Goal: Transaction & Acquisition: Purchase product/service

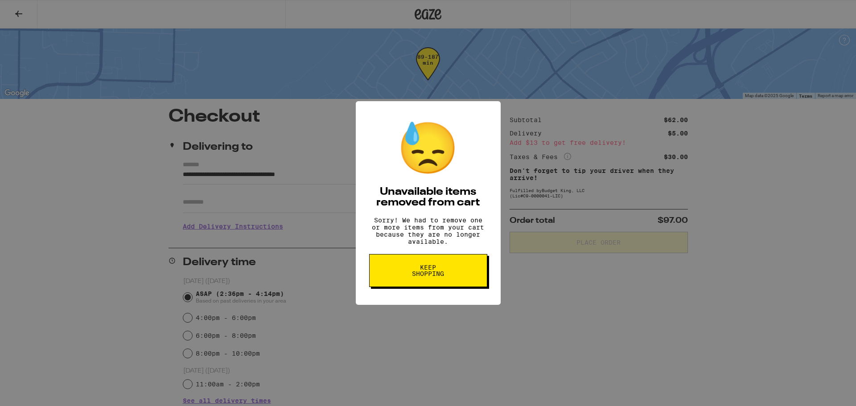
click at [645, 283] on div "😓 Unavailable items removed from cart Sorry! We had to remove one or more items…" at bounding box center [428, 203] width 856 height 406
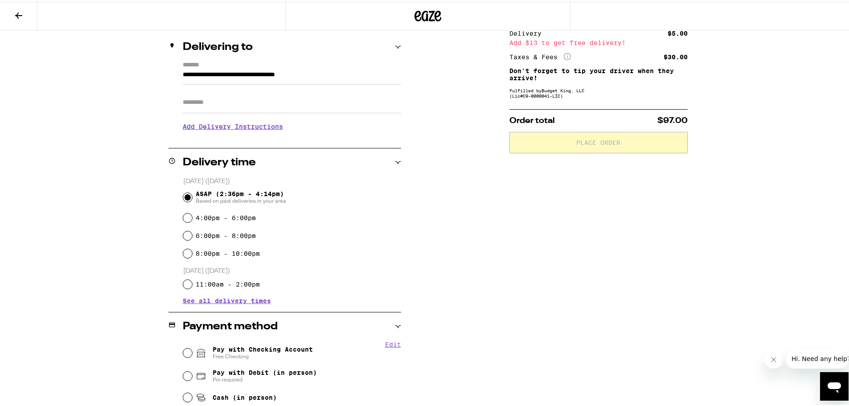
scroll to position [172, 0]
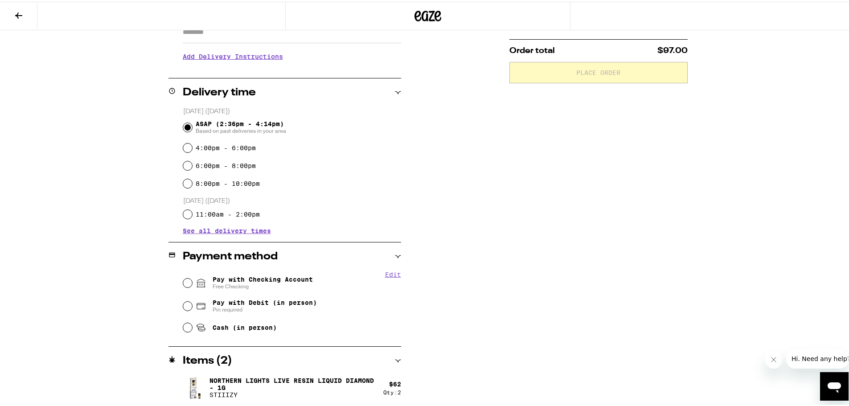
click at [237, 377] on p "Northern Lights Live Resin Liquid Diamond - 1g" at bounding box center [292, 382] width 167 height 14
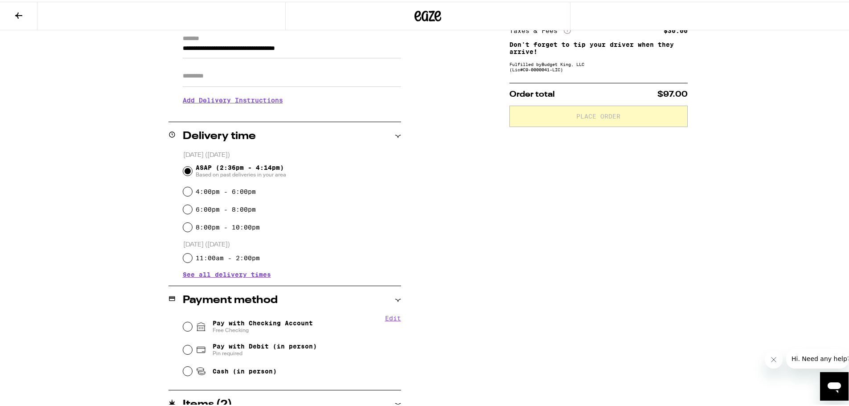
scroll to position [82, 0]
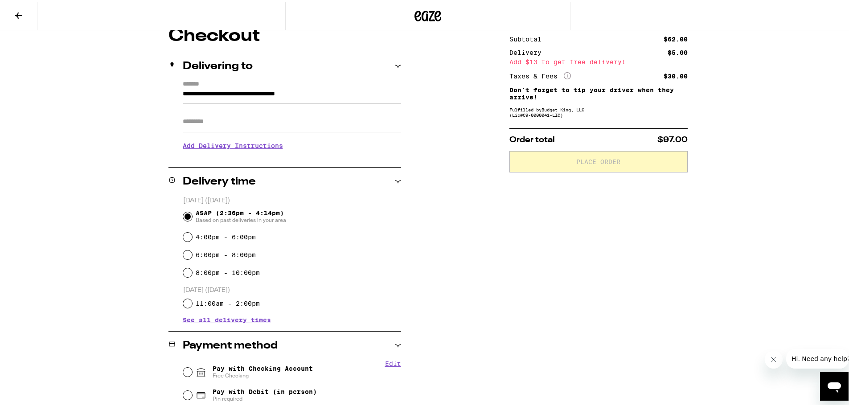
click at [421, 8] on icon at bounding box center [427, 14] width 27 height 16
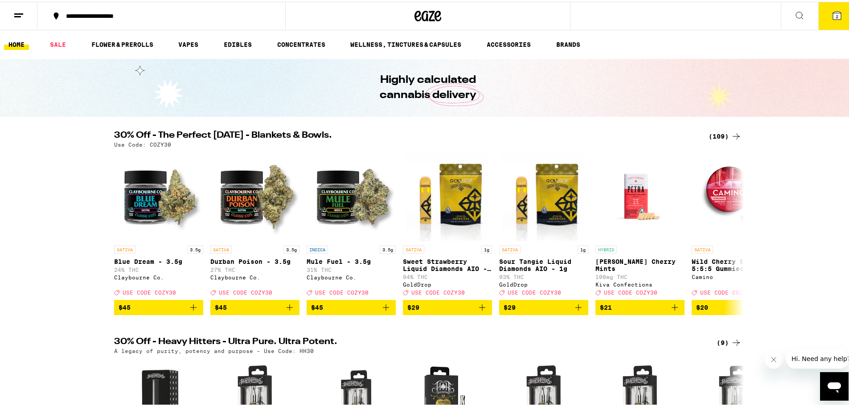
click at [834, 15] on icon at bounding box center [837, 14] width 8 height 8
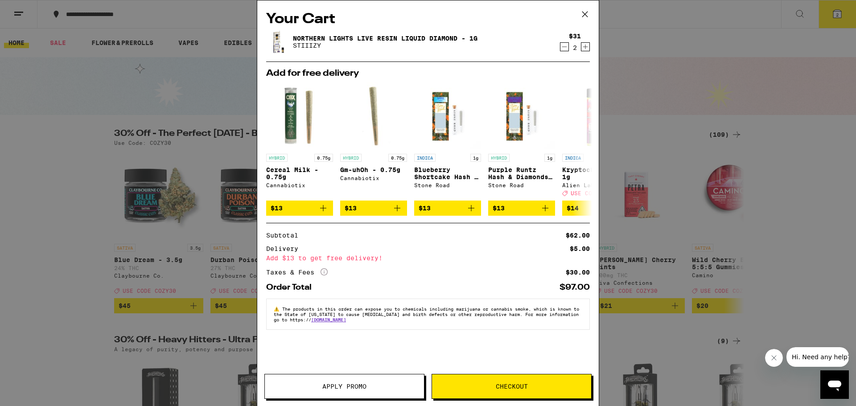
click at [363, 38] on link "Northern Lights Live Resin Liquid Diamond - 1g" at bounding box center [385, 38] width 184 height 7
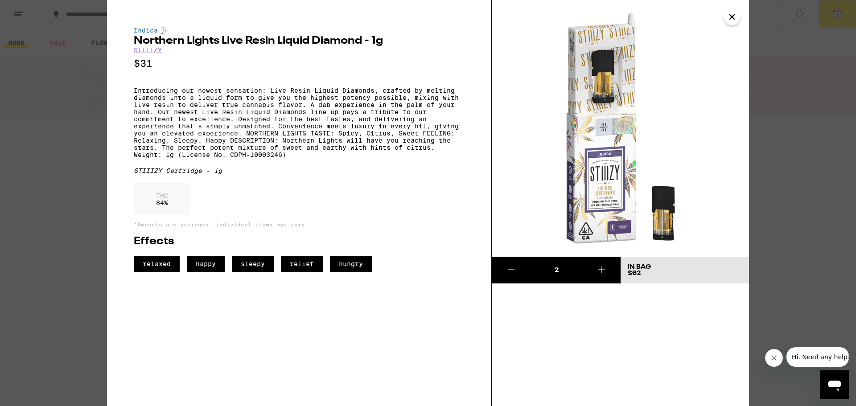
click at [733, 17] on icon "Close" at bounding box center [731, 16] width 11 height 13
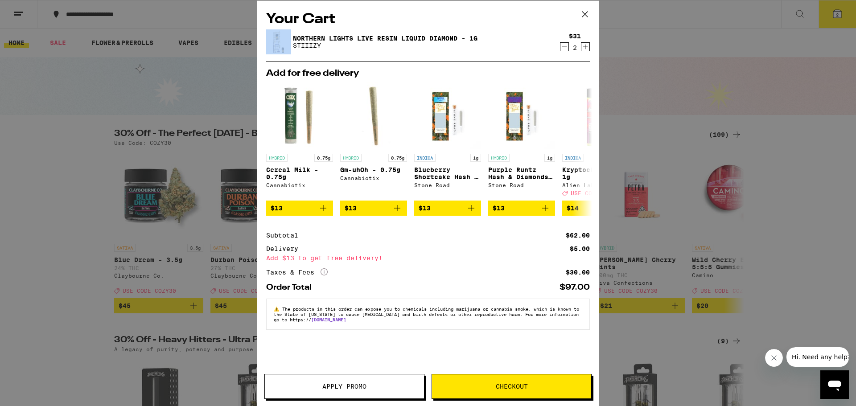
drag, startPoint x: 733, startPoint y: 17, endPoint x: 717, endPoint y: 30, distance: 20.0
click at [732, 17] on div "Your Cart Northern Lights Live Resin Liquid Diamond - 1g STIIIZY $31 2 Add for …" at bounding box center [428, 203] width 856 height 406
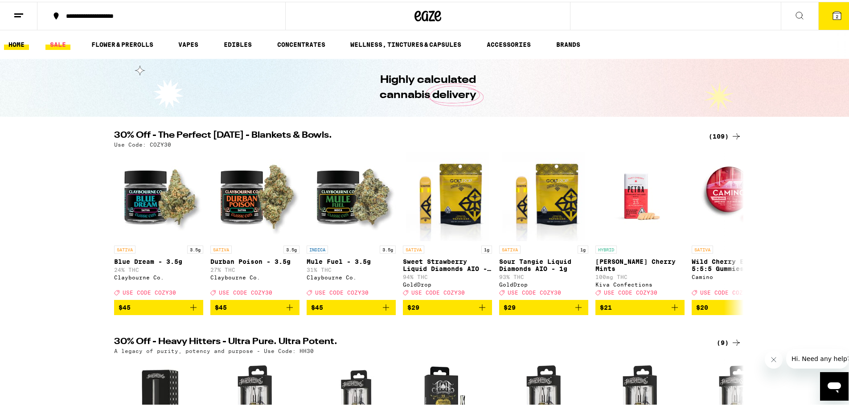
click at [65, 41] on link "SALE" at bounding box center [57, 42] width 25 height 11
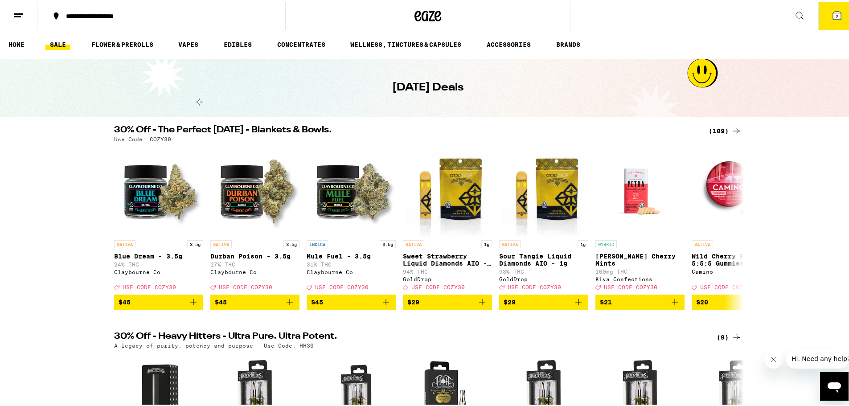
click at [794, 12] on icon at bounding box center [799, 13] width 11 height 11
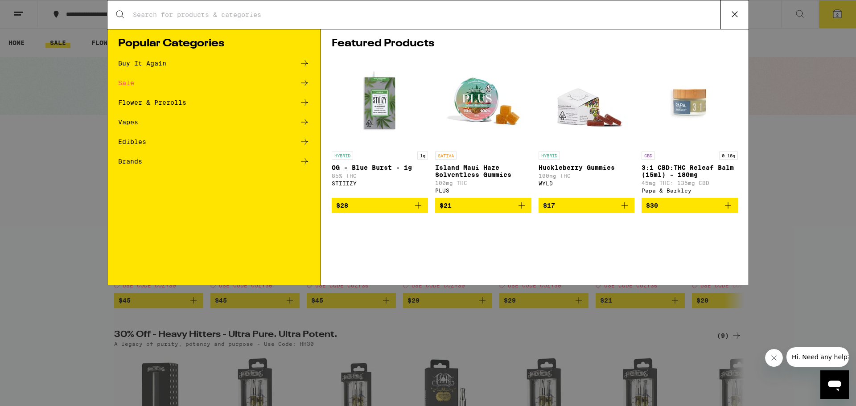
click at [366, 25] on div "Search for Products" at bounding box center [427, 14] width 641 height 29
click at [362, 18] on input "Search for Products" at bounding box center [426, 15] width 588 height 8
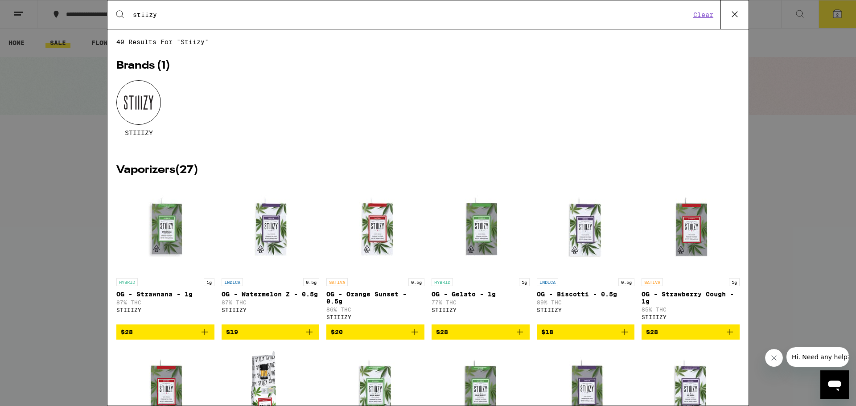
type input "stiizy"
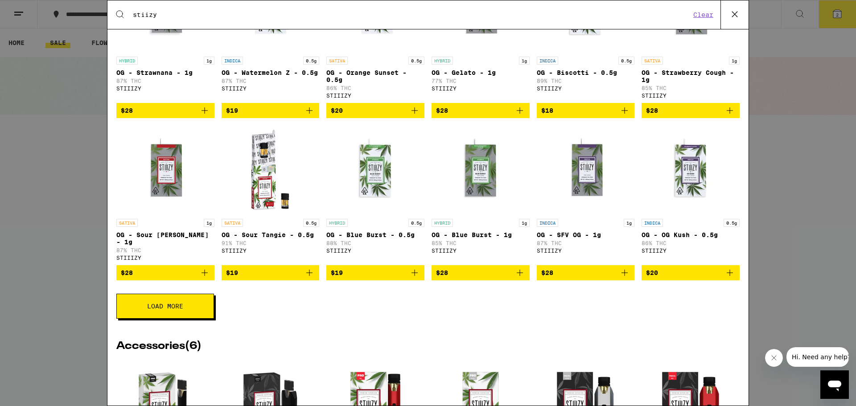
scroll to position [223, 0]
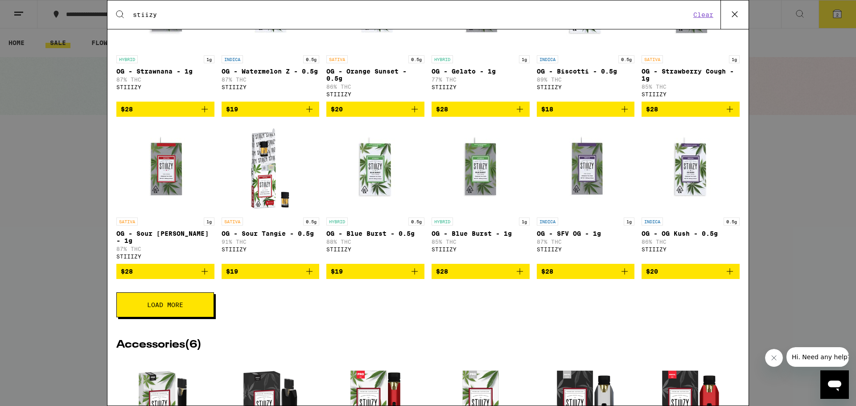
click at [205, 306] on button "Load More" at bounding box center [165, 304] width 98 height 25
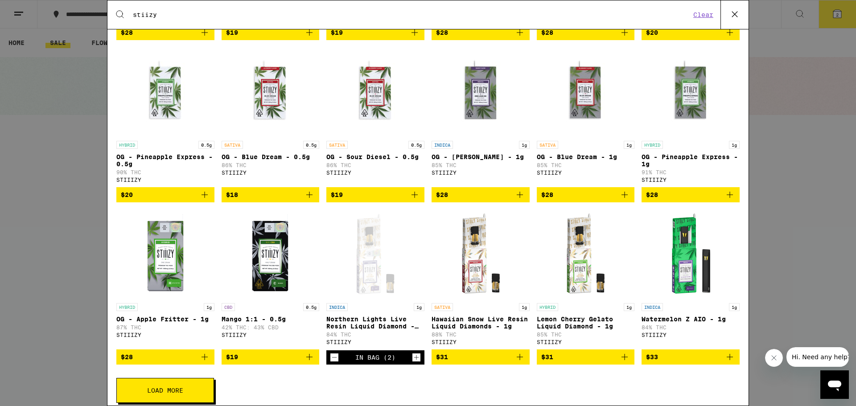
scroll to position [490, 0]
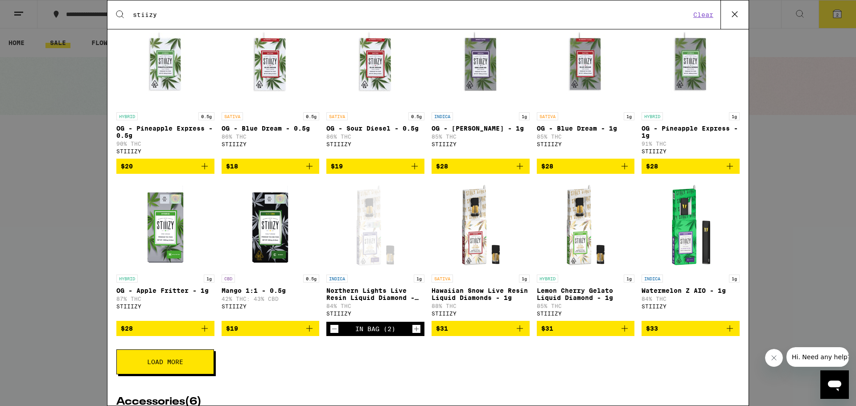
click at [514, 334] on icon "Add to bag" at bounding box center [519, 328] width 11 height 11
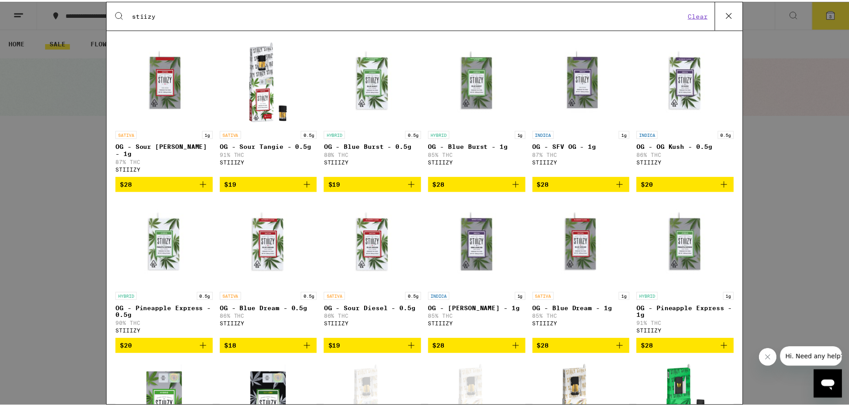
scroll to position [134, 0]
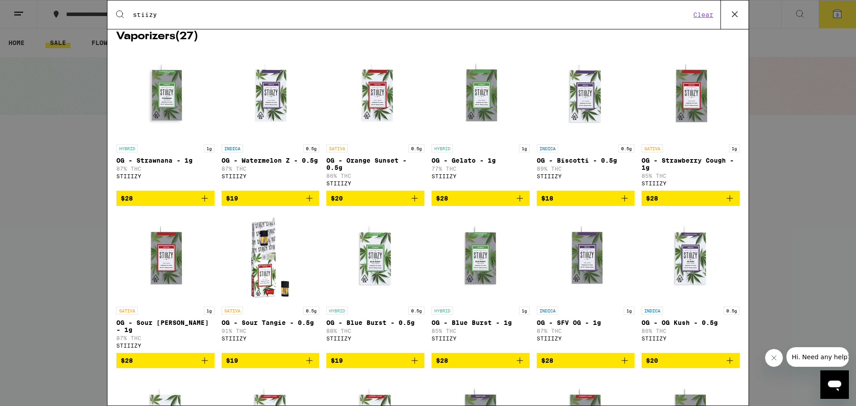
click at [61, 239] on div "Search for Products stiizy Clear 49 results for "stiizy" Brands ( 1 ) STIIIZY V…" at bounding box center [428, 203] width 856 height 406
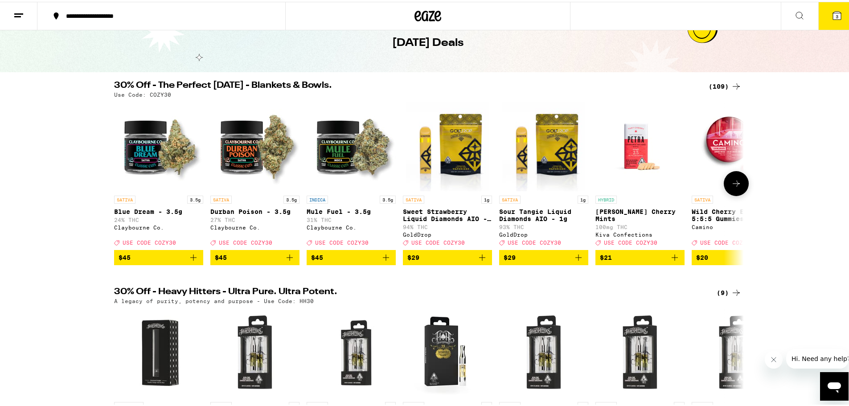
scroll to position [0, 0]
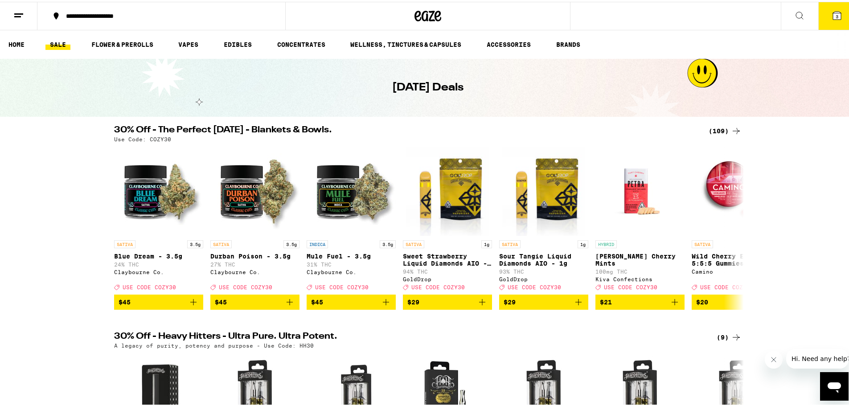
click at [709, 130] on div "(109)" at bounding box center [724, 129] width 33 height 11
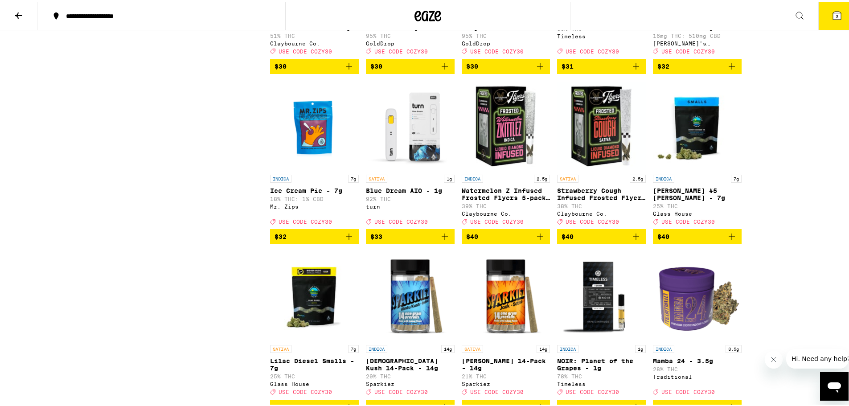
scroll to position [2629, 0]
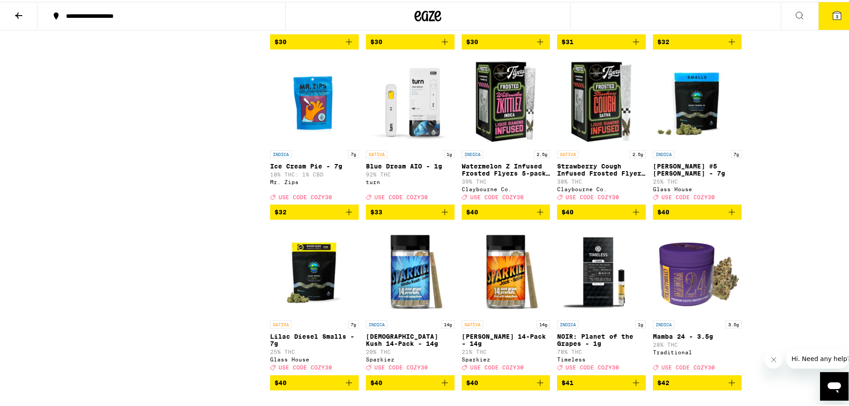
click at [536, 216] on icon "Add to bag" at bounding box center [540, 210] width 11 height 11
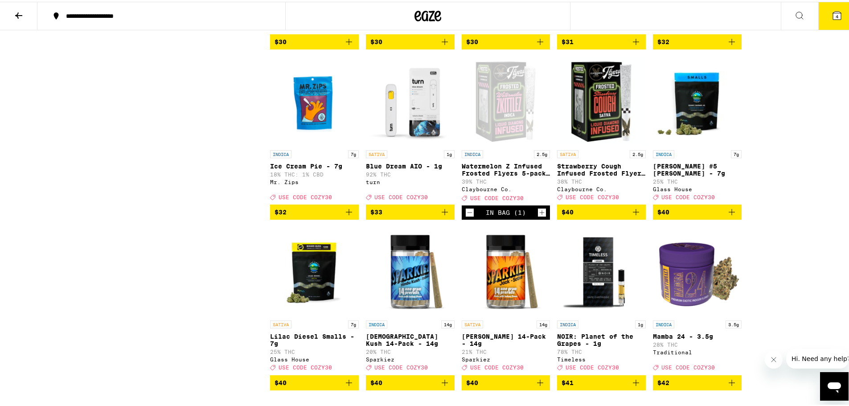
click at [827, 22] on button "4" at bounding box center [836, 14] width 37 height 28
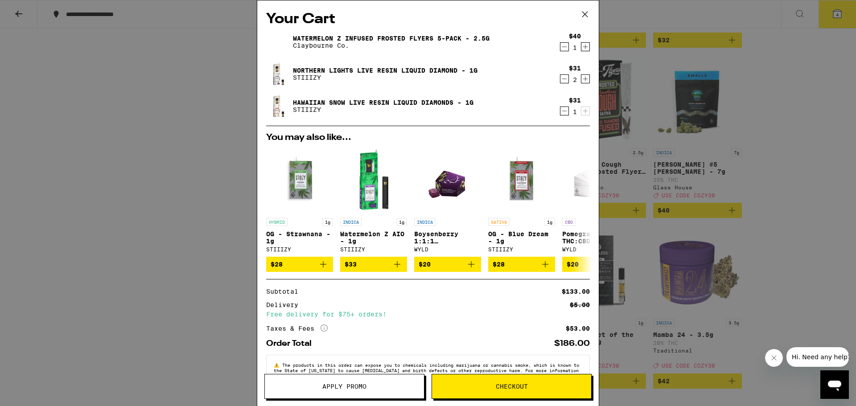
click at [560, 47] on icon "Decrement" at bounding box center [564, 46] width 8 height 11
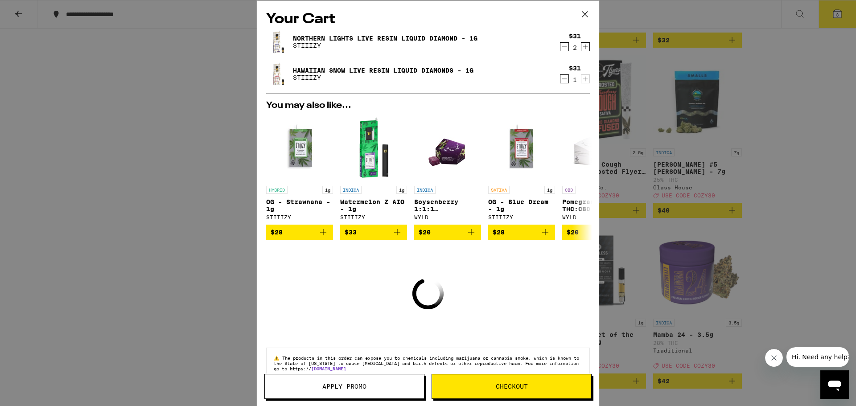
click at [618, 77] on div "Your Cart Northern Lights Live Resin Liquid Diamond - 1g STIIIZY $31 2 Hawaiian…" at bounding box center [428, 203] width 856 height 406
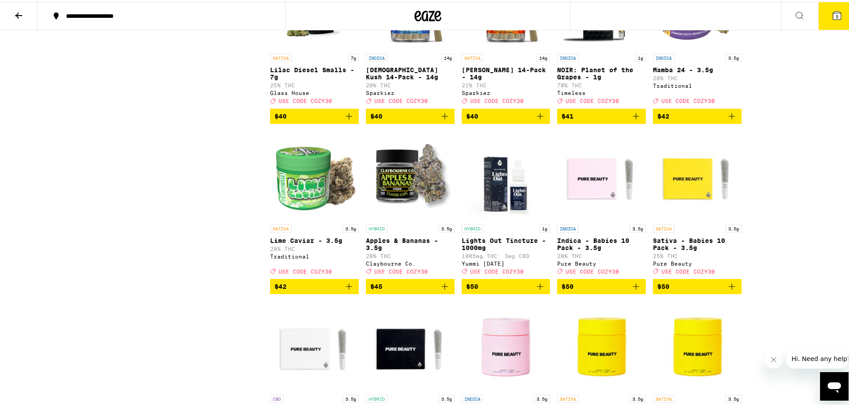
scroll to position [2896, 0]
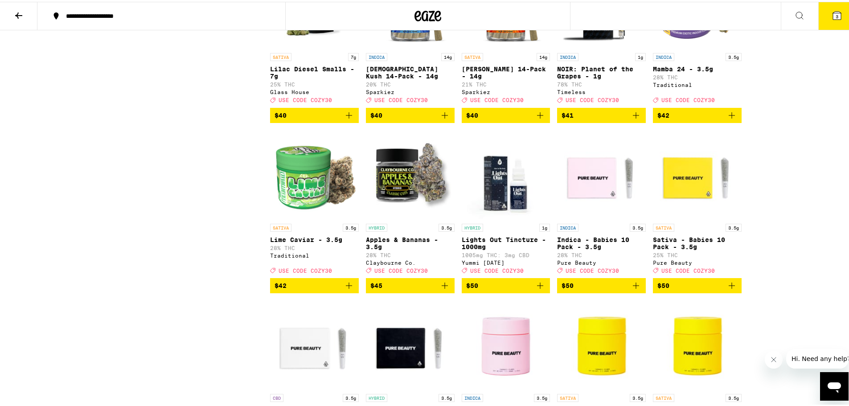
click at [442, 289] on icon "Add to bag" at bounding box center [444, 283] width 11 height 11
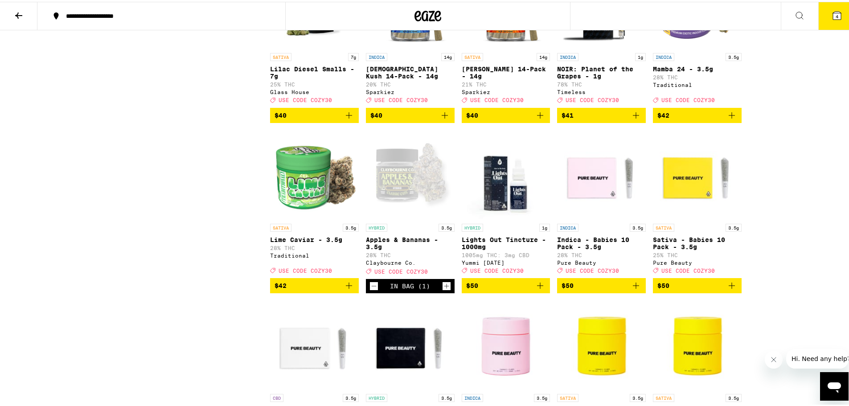
click at [821, 13] on button "4" at bounding box center [836, 14] width 37 height 28
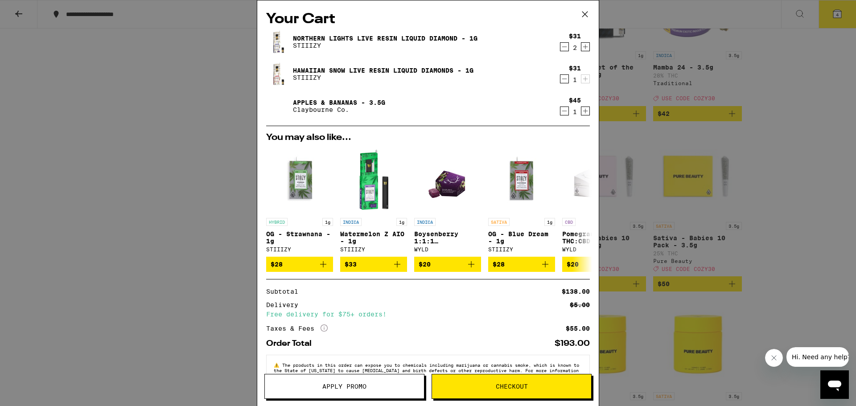
click at [346, 386] on span "Apply Promo" at bounding box center [344, 386] width 44 height 6
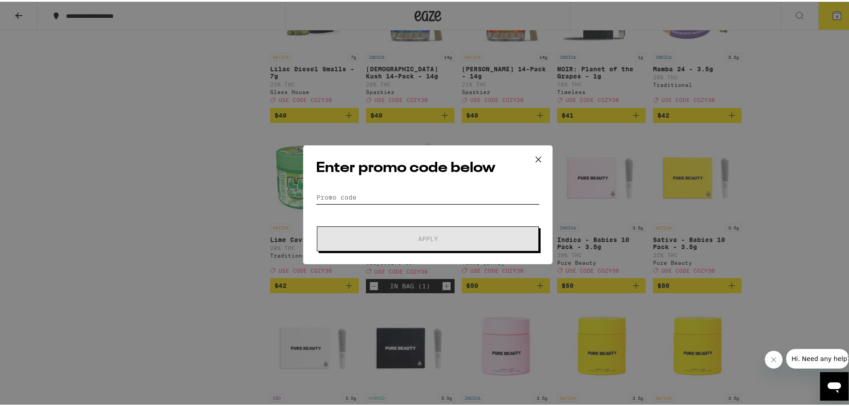
click at [349, 194] on input "Promo Code" at bounding box center [428, 195] width 224 height 13
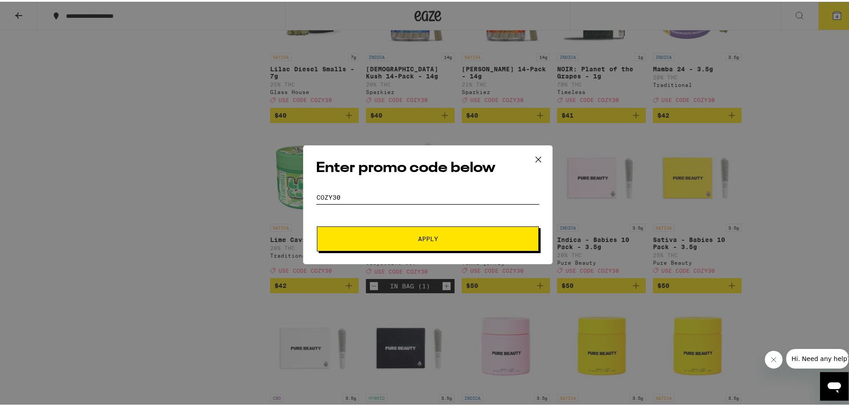
type input "cozy30"
click at [393, 231] on button "Apply" at bounding box center [428, 237] width 222 height 25
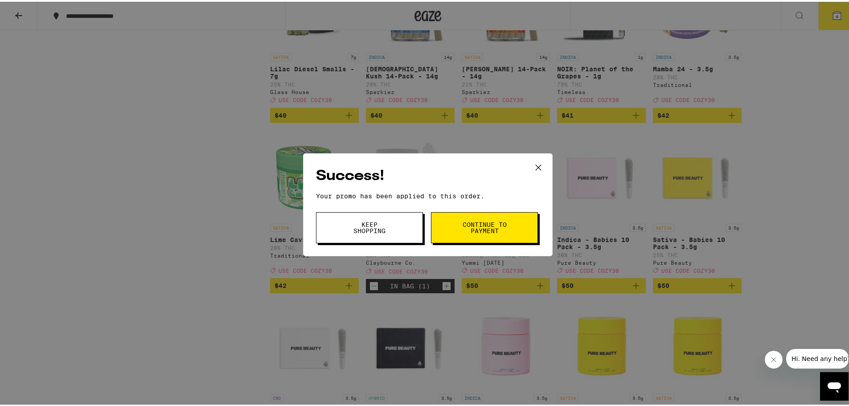
click at [463, 219] on button "Continue to payment" at bounding box center [484, 225] width 107 height 31
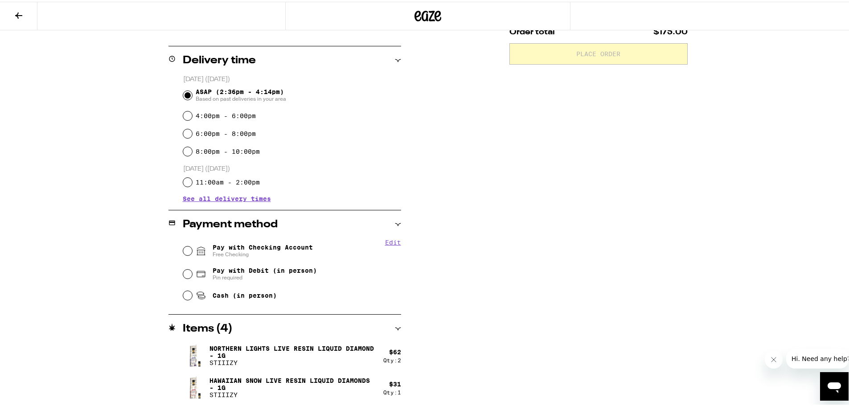
scroll to position [223, 0]
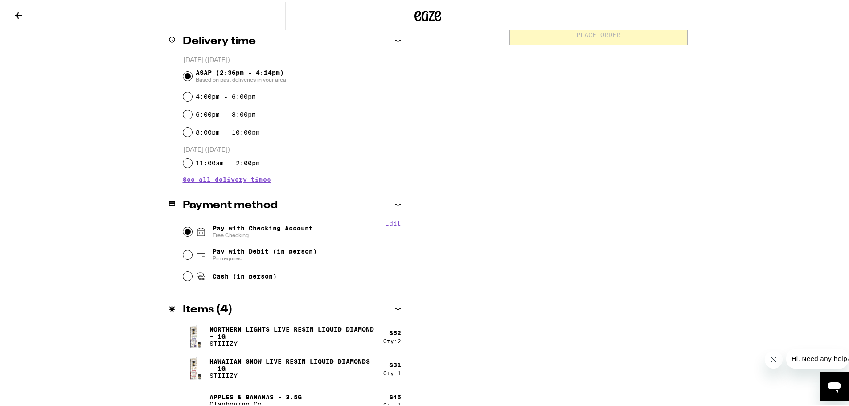
click at [183, 233] on input "Pay with Checking Account Free Checking" at bounding box center [187, 229] width 9 height 9
radio input "true"
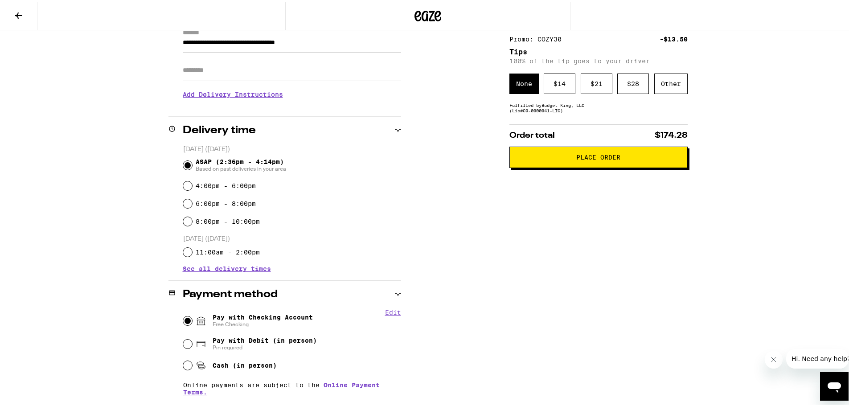
scroll to position [89, 0]
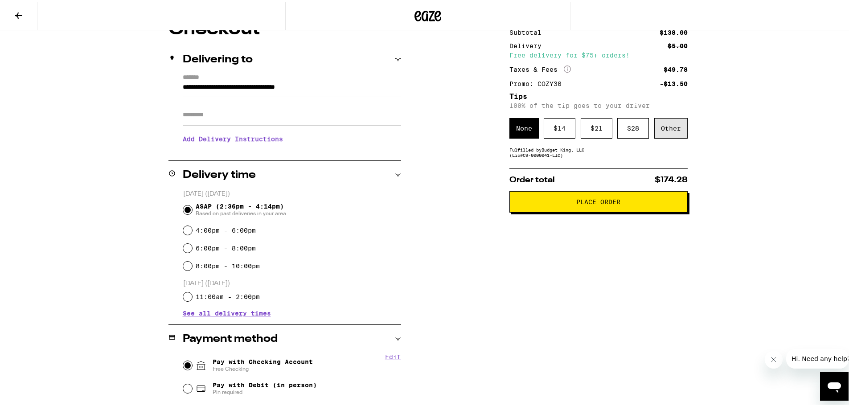
click at [668, 125] on div "Other" at bounding box center [670, 126] width 33 height 20
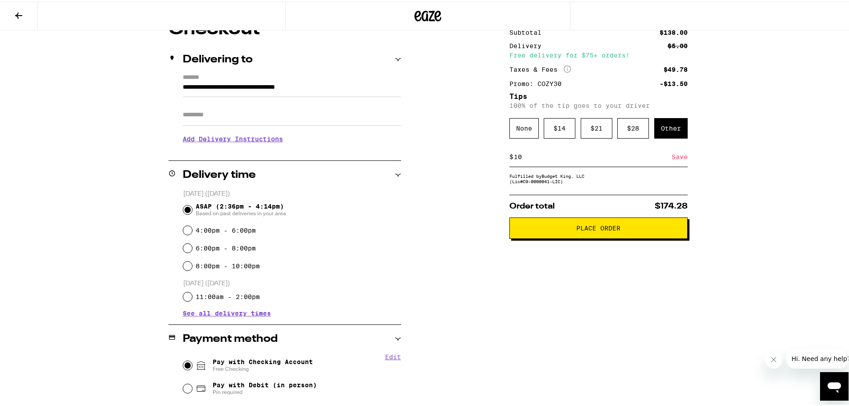
type input "10"
click at [527, 229] on span "Place Order" at bounding box center [598, 226] width 163 height 6
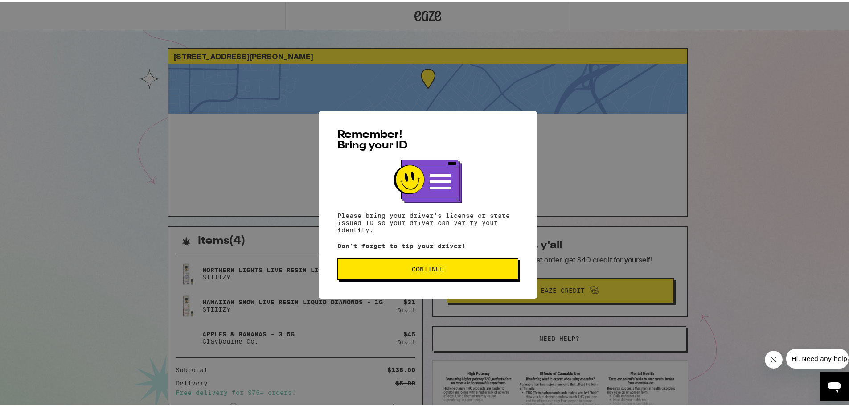
click at [366, 273] on button "Continue" at bounding box center [427, 267] width 181 height 21
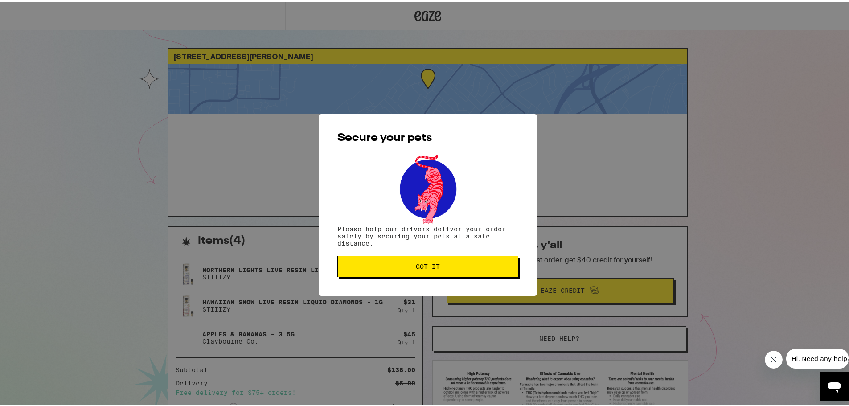
click at [359, 274] on button "Got it" at bounding box center [427, 264] width 181 height 21
